Goal: Information Seeking & Learning: Learn about a topic

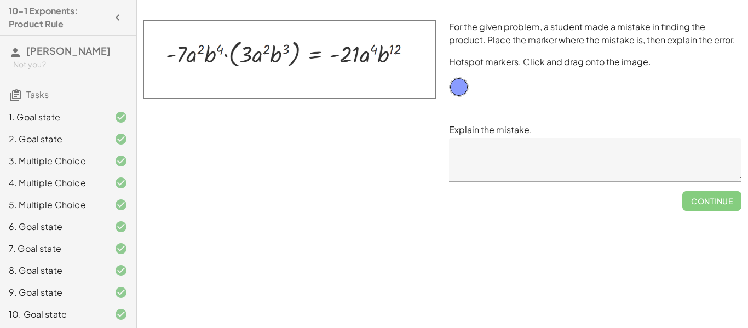
click at [476, 153] on textarea at bounding box center [595, 160] width 292 height 44
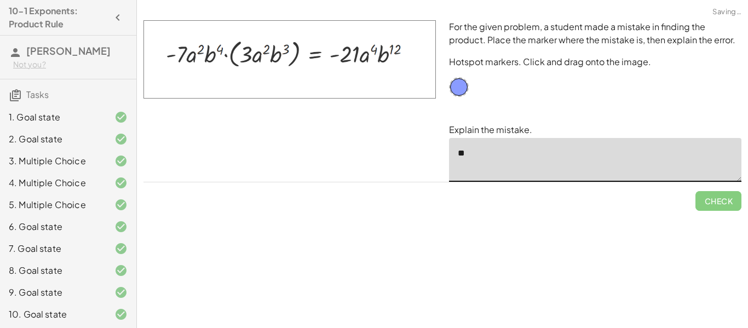
type textarea "*"
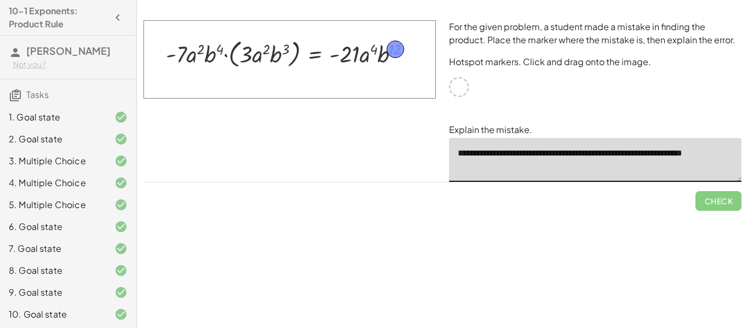
drag, startPoint x: 458, startPoint y: 84, endPoint x: 395, endPoint y: 47, distance: 73.9
type textarea "**********"
click at [738, 201] on button "Check" at bounding box center [718, 201] width 46 height 20
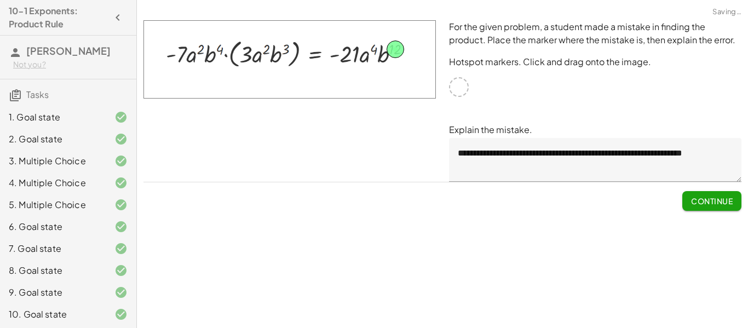
click at [738, 201] on button "Continue" at bounding box center [711, 201] width 59 height 20
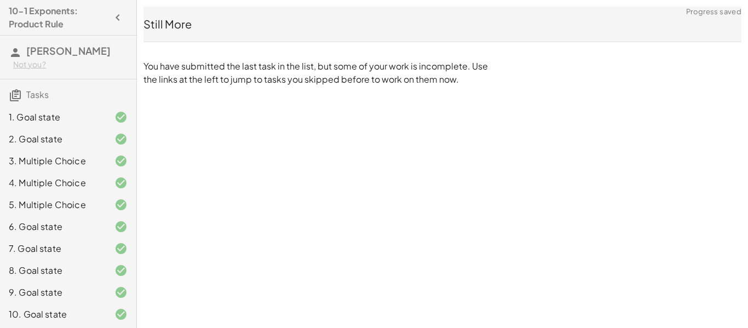
click at [88, 297] on div "9. Goal state" at bounding box center [53, 292] width 88 height 13
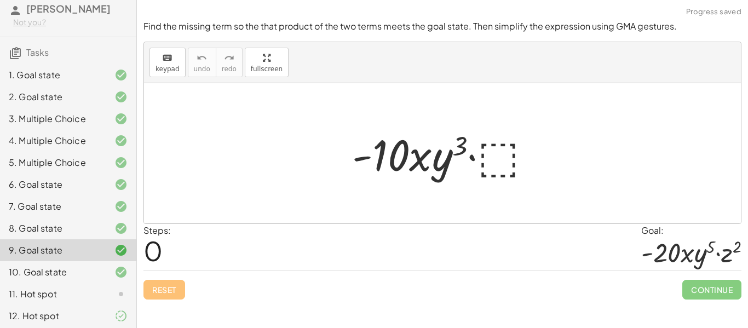
scroll to position [45, 0]
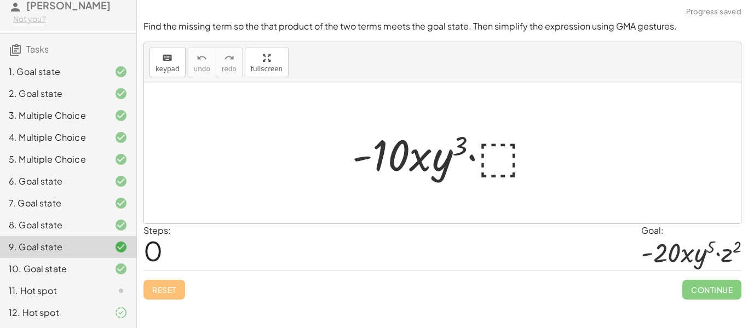
click at [90, 312] on div "12. Hot spot" at bounding box center [53, 312] width 88 height 13
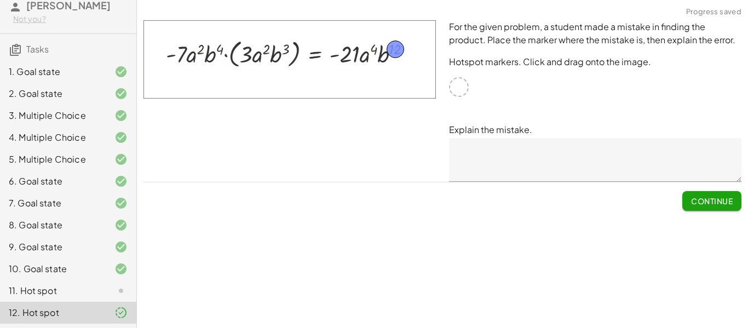
click at [701, 211] on div "For the given problem, a student made a mistake in finding the product. Place t…" at bounding box center [442, 116] width 611 height 204
click at [697, 204] on span "Continue" at bounding box center [712, 201] width 42 height 10
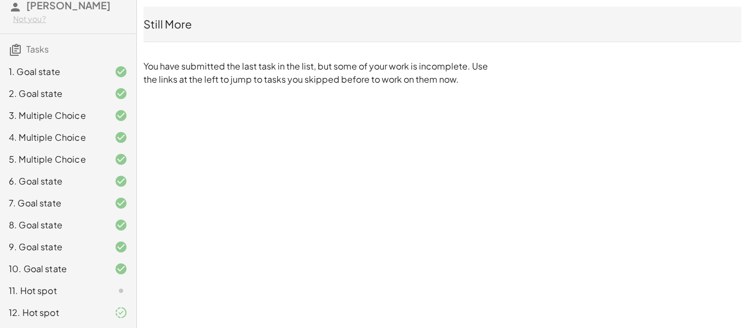
click at [102, 281] on div "11. Hot spot" at bounding box center [68, 291] width 136 height 22
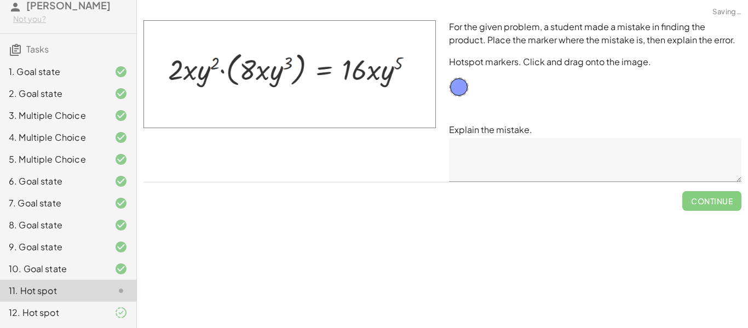
click at [102, 286] on div at bounding box center [112, 290] width 31 height 13
drag, startPoint x: 452, startPoint y: 85, endPoint x: 375, endPoint y: 60, distance: 81.2
click at [511, 150] on textarea at bounding box center [595, 160] width 292 height 44
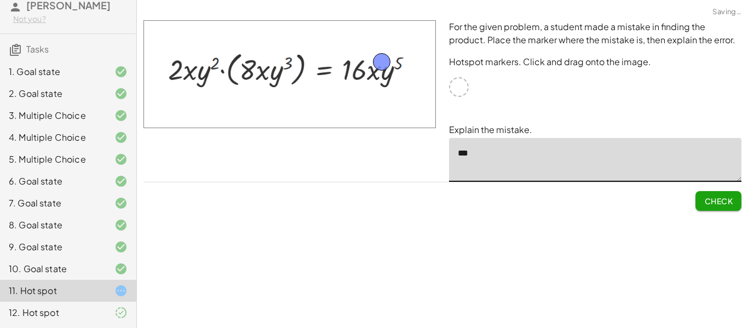
type textarea "****"
click at [588, 157] on textarea "**********" at bounding box center [595, 160] width 292 height 44
click at [601, 157] on textarea "**********" at bounding box center [595, 160] width 292 height 44
type textarea "**********"
click at [713, 204] on span "Check" at bounding box center [718, 201] width 28 height 10
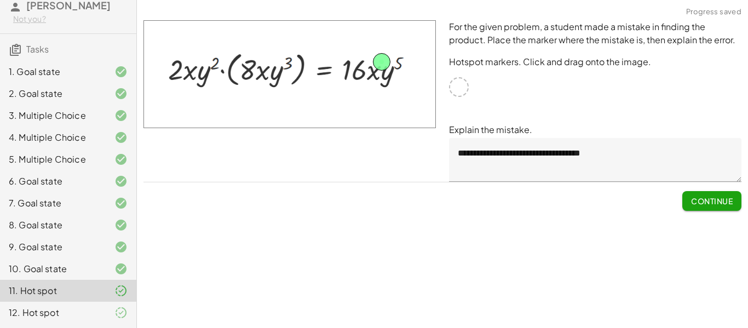
click at [713, 204] on span "Continue" at bounding box center [712, 201] width 42 height 10
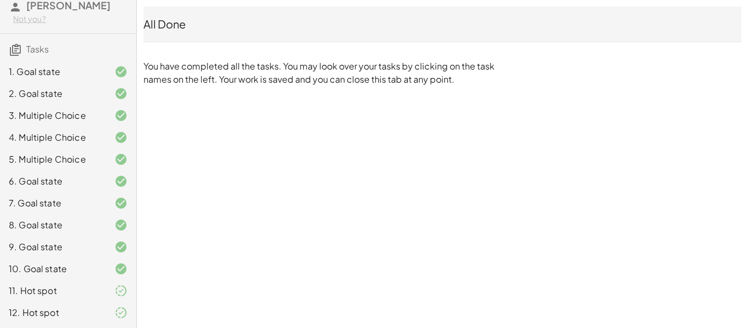
click at [100, 307] on div at bounding box center [112, 312] width 31 height 13
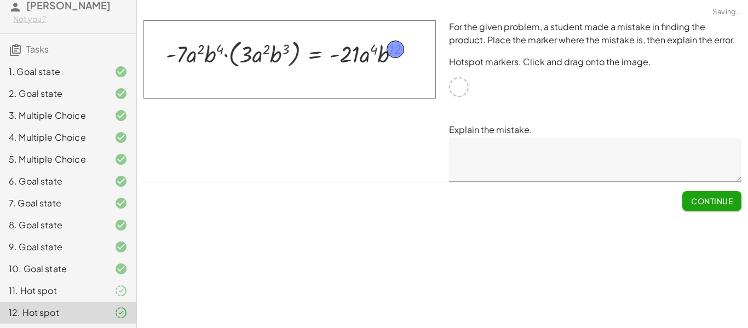
click at [103, 307] on div at bounding box center [112, 312] width 31 height 13
click at [710, 204] on span "Continue" at bounding box center [712, 201] width 42 height 10
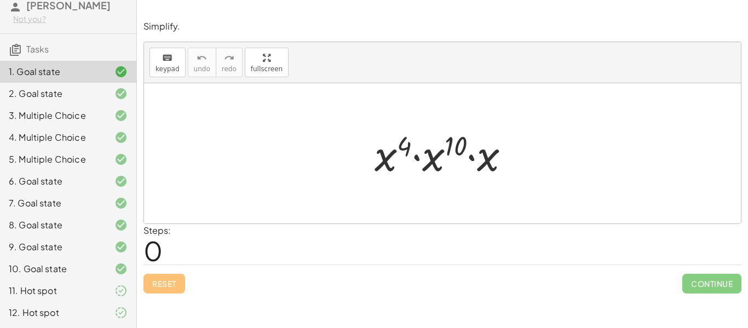
click at [55, 286] on div "11. Hot spot" at bounding box center [53, 290] width 88 height 13
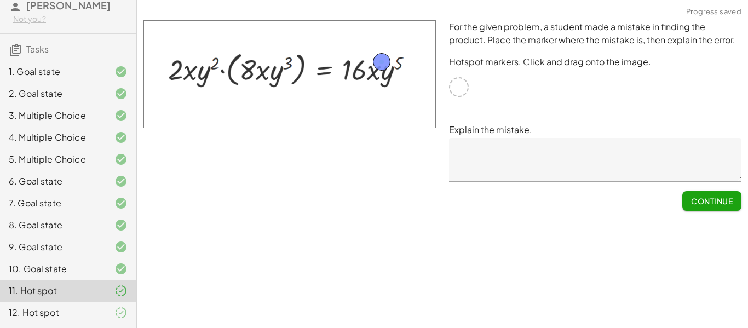
click at [61, 319] on div "12. Hot spot" at bounding box center [68, 313] width 136 height 22
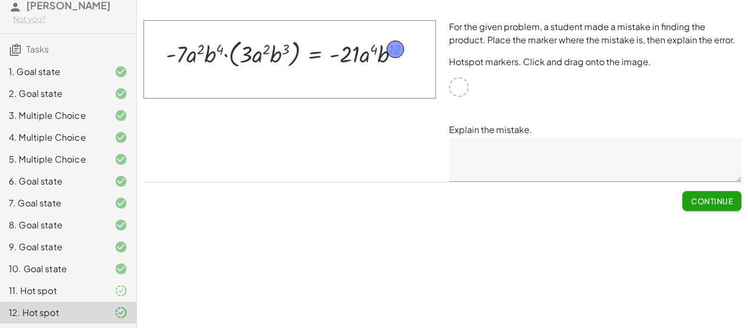
click at [692, 209] on button "Continue" at bounding box center [711, 201] width 59 height 20
